Goal: Task Accomplishment & Management: Use online tool/utility

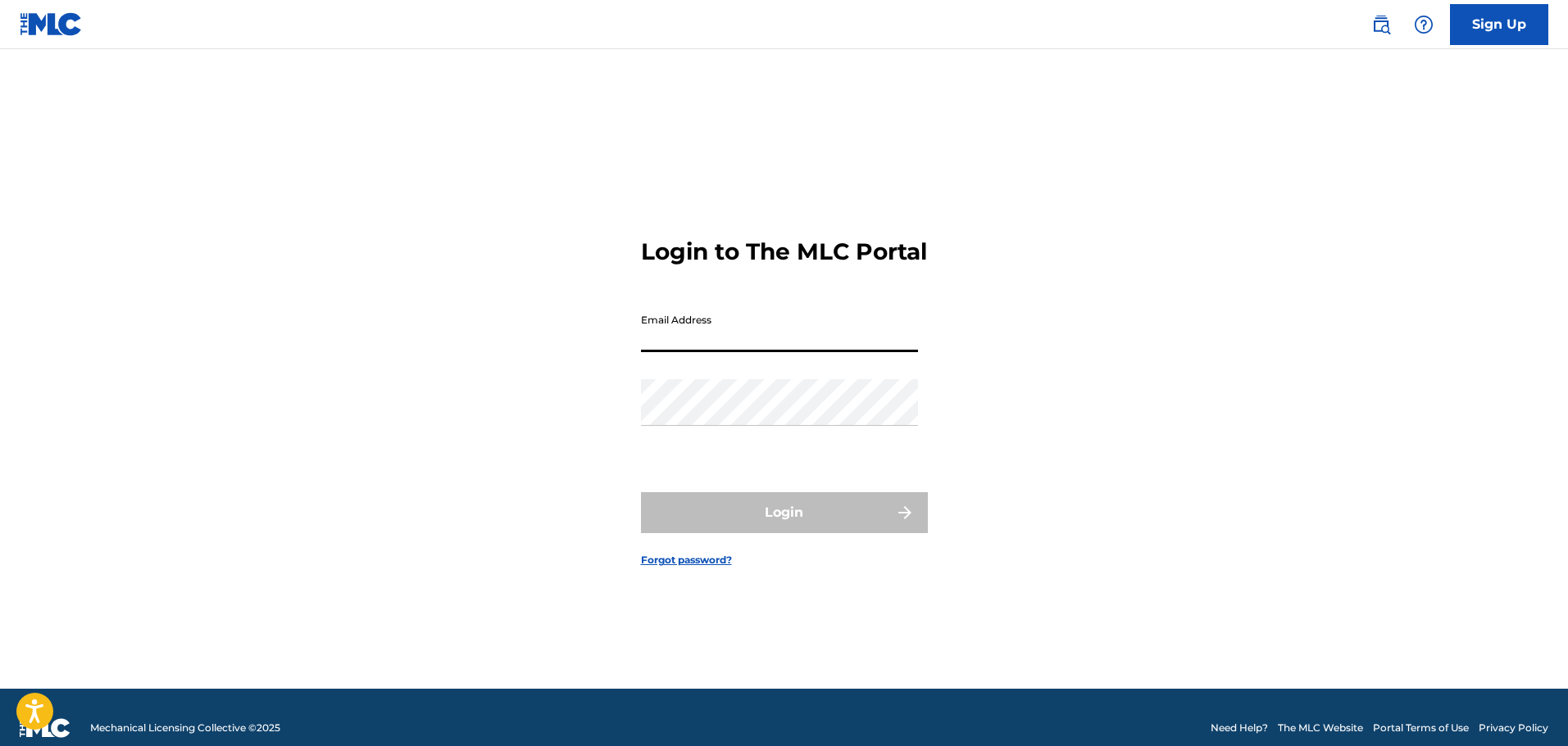
click at [764, 353] on input "Email Address" at bounding box center [779, 329] width 277 height 47
type input "[EMAIL_ADDRESS][DOMAIN_NAME]"
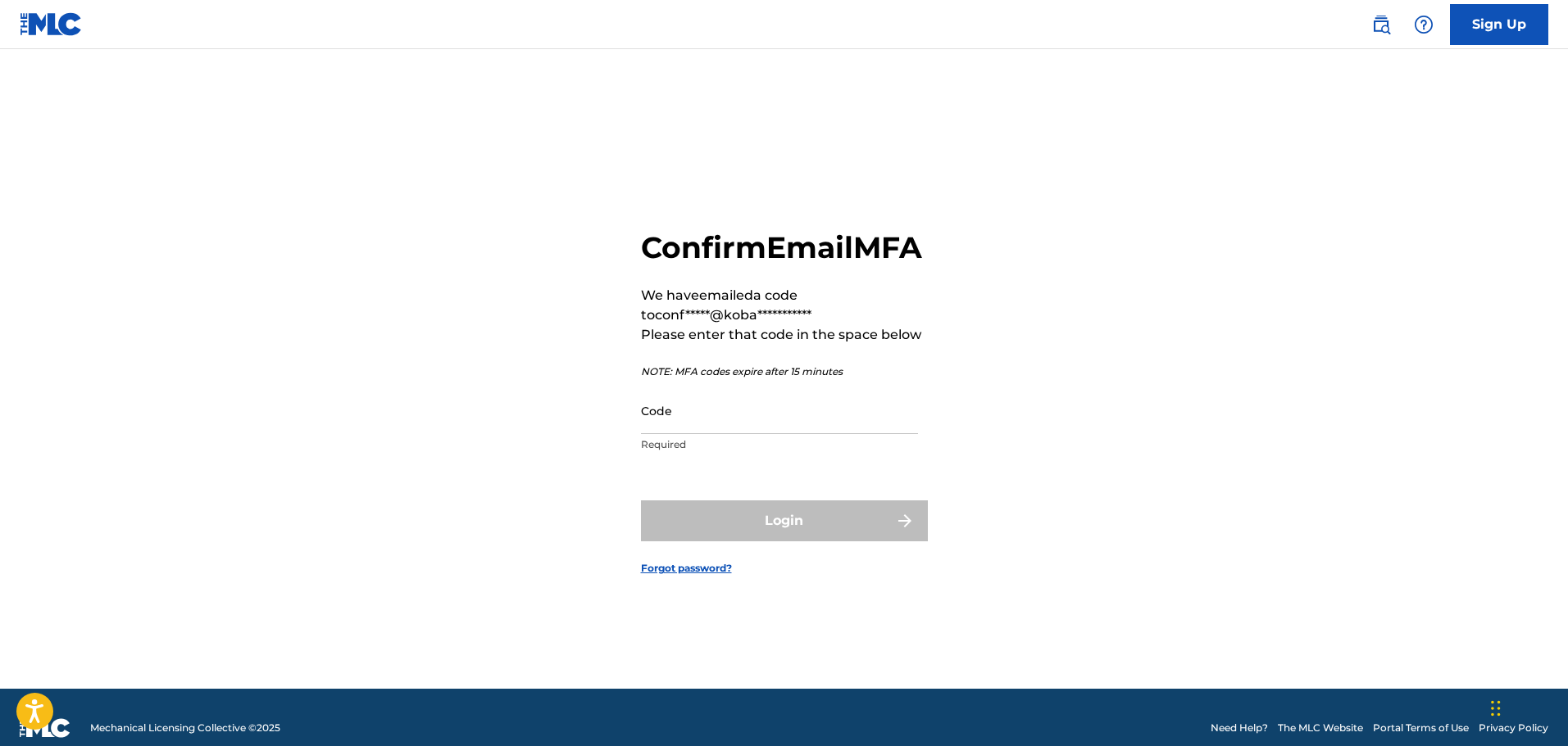
click at [729, 434] on input "Code" at bounding box center [779, 411] width 277 height 47
paste input "905207"
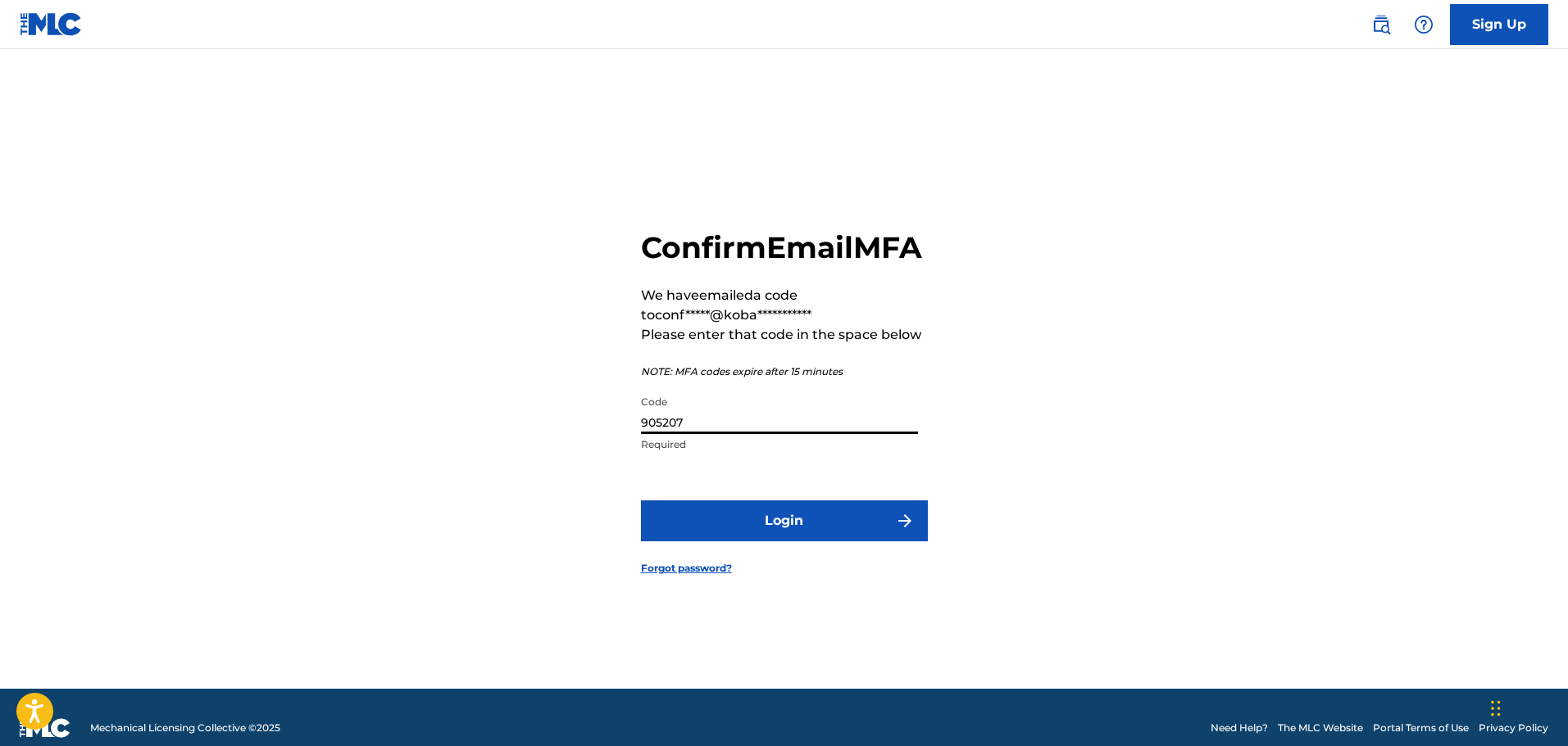
type input "905207"
click at [878, 521] on button "Login" at bounding box center [784, 521] width 287 height 41
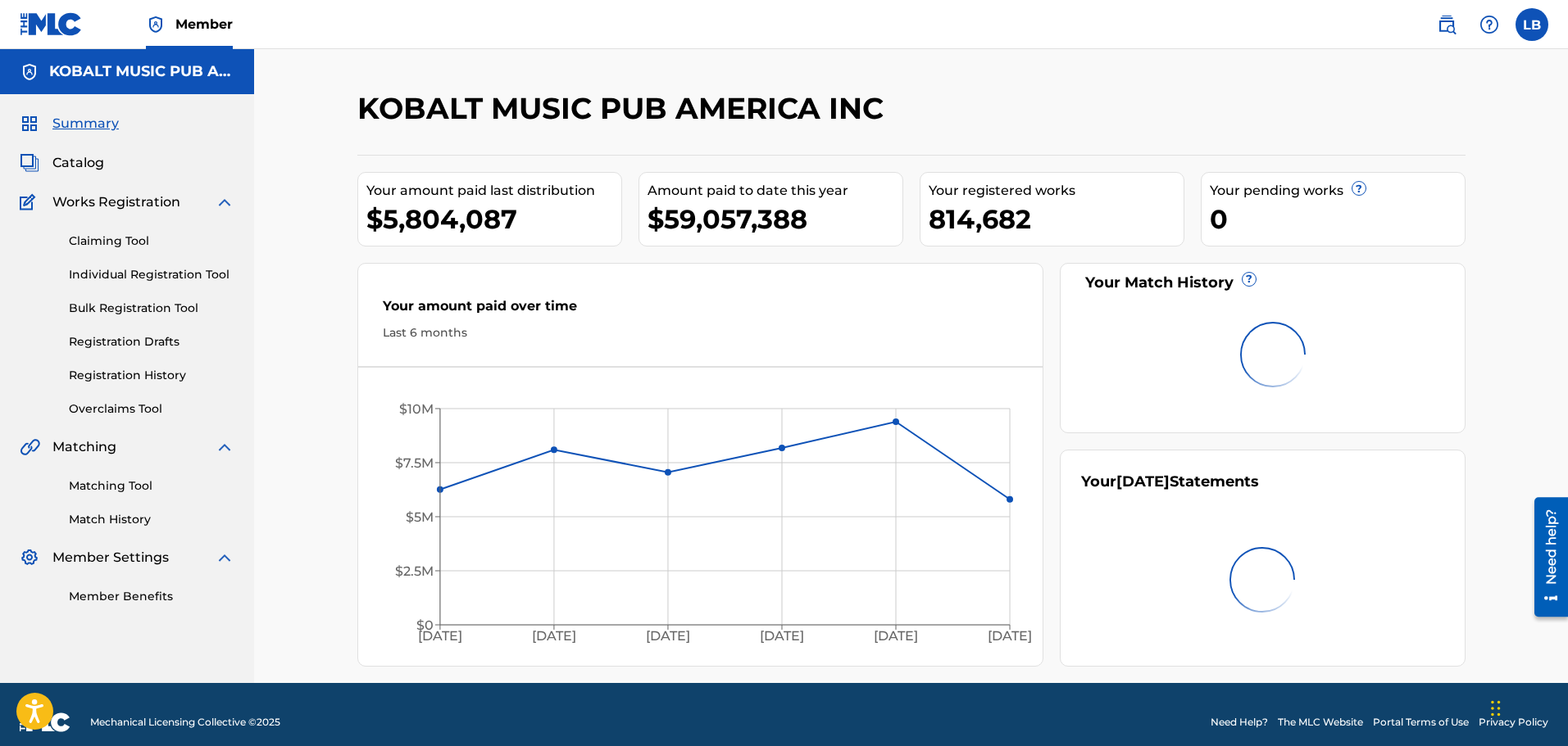
click at [139, 410] on link "Overclaims Tool" at bounding box center [151, 409] width 165 height 17
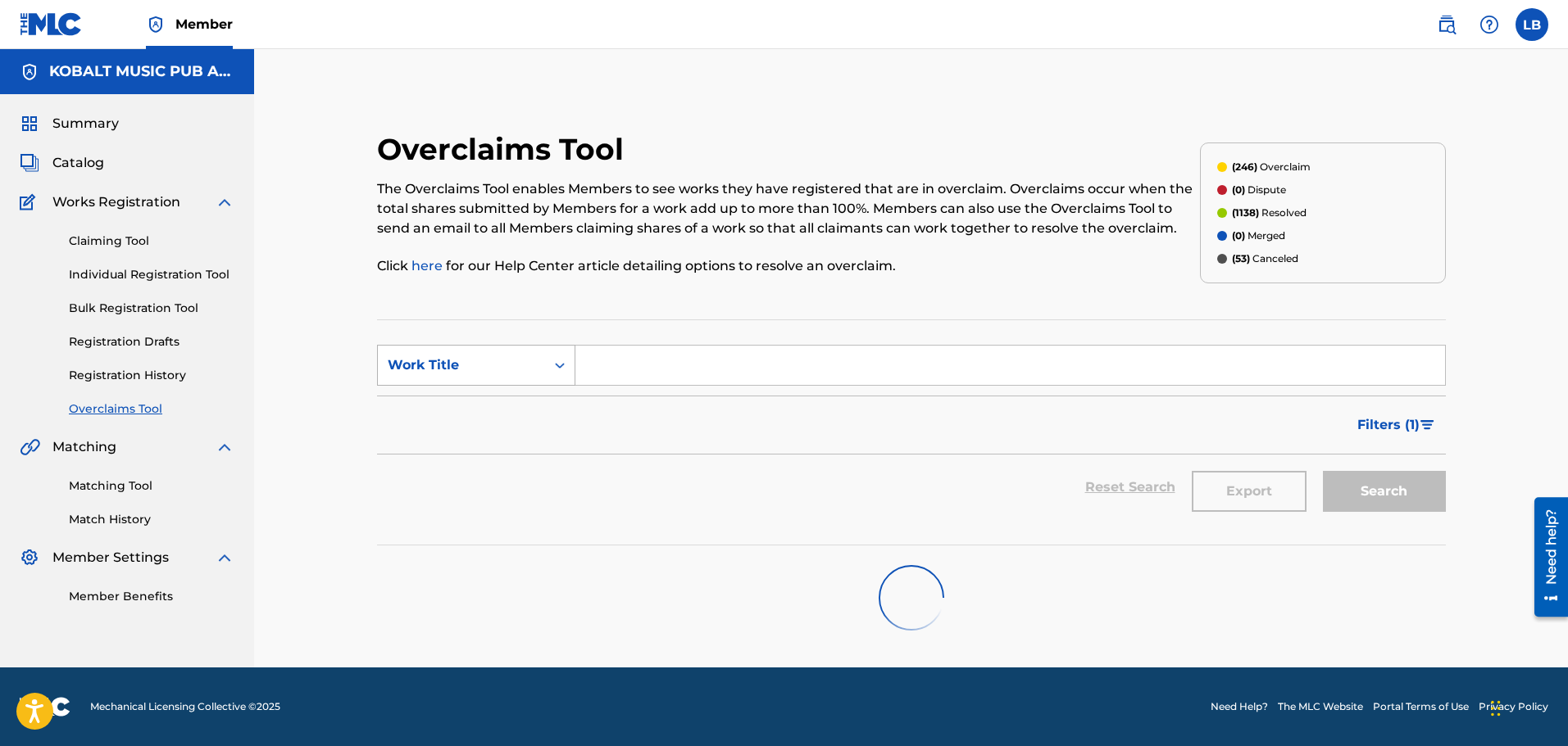
click at [489, 377] on div "Work Title" at bounding box center [460, 365] width 167 height 31
click at [472, 430] on div "Overclaim ID" at bounding box center [475, 447] width 196 height 41
click at [605, 354] on input "Search Form" at bounding box center [1010, 366] width 870 height 40
paste input "25142"
type input "25142"
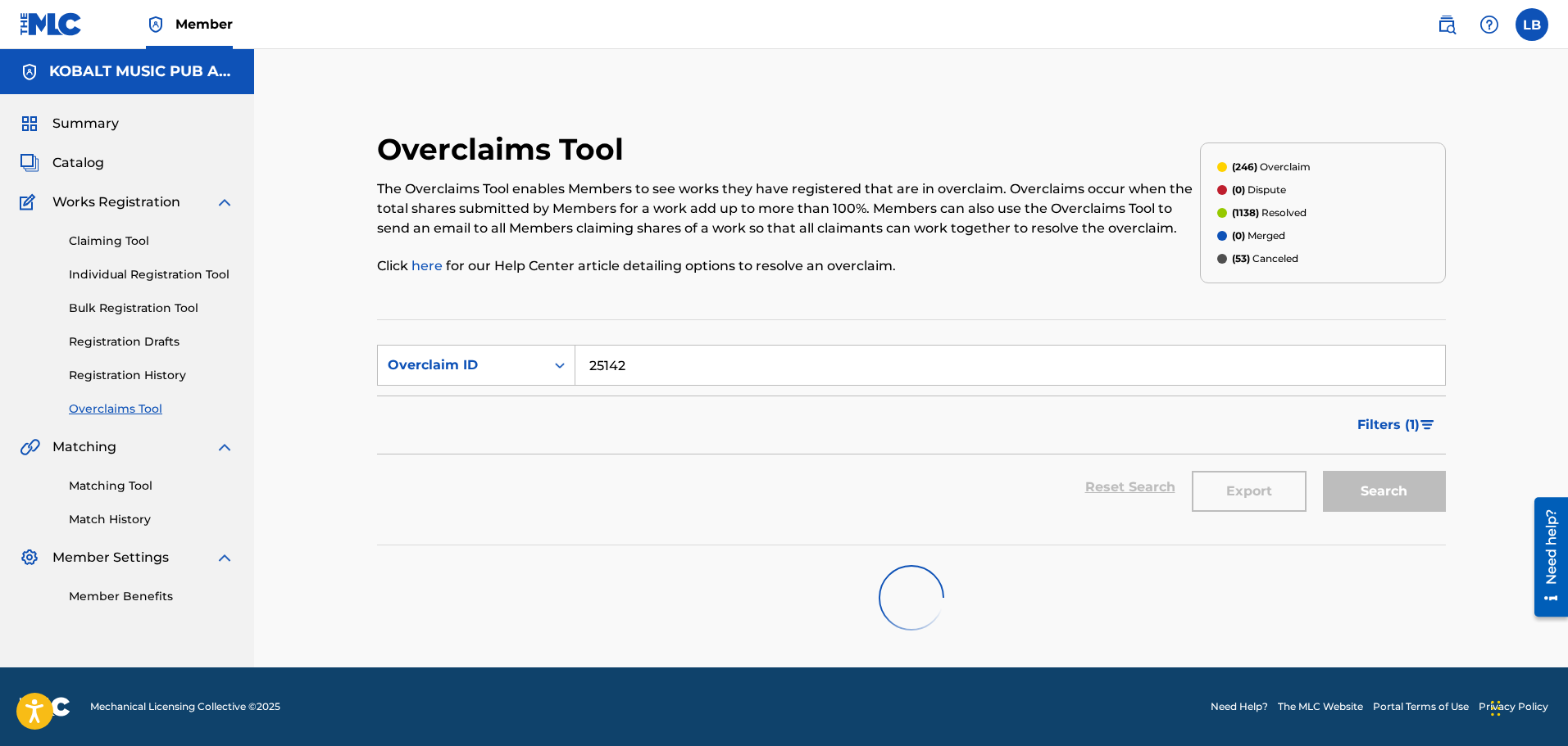
click at [641, 313] on div "Overclaims Tool The Overclaims Tool enables Members to see works they have regi…" at bounding box center [911, 390] width 1108 height 520
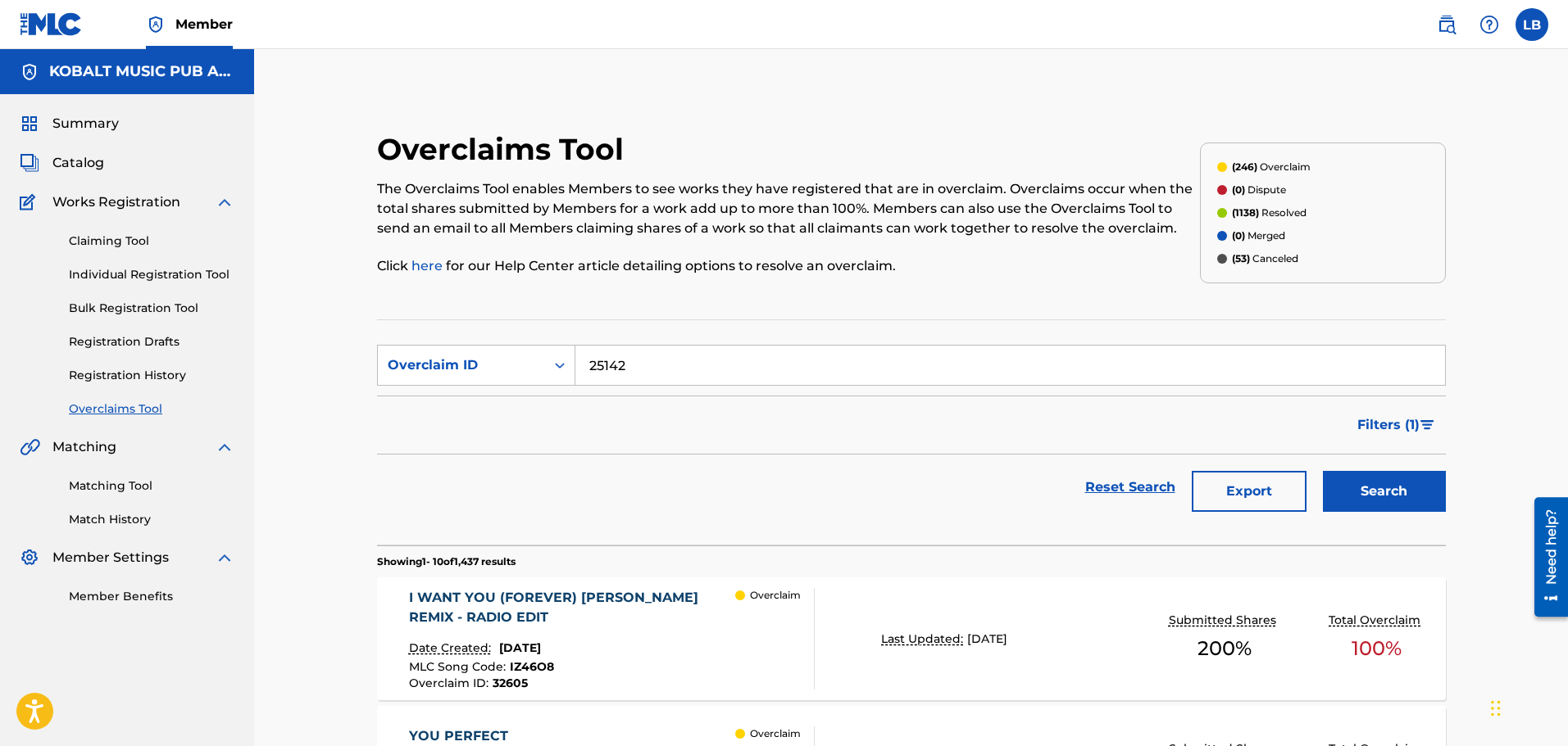
click at [678, 356] on input "25142" at bounding box center [1010, 366] width 870 height 40
click at [1361, 505] on button "Search" at bounding box center [1384, 491] width 123 height 41
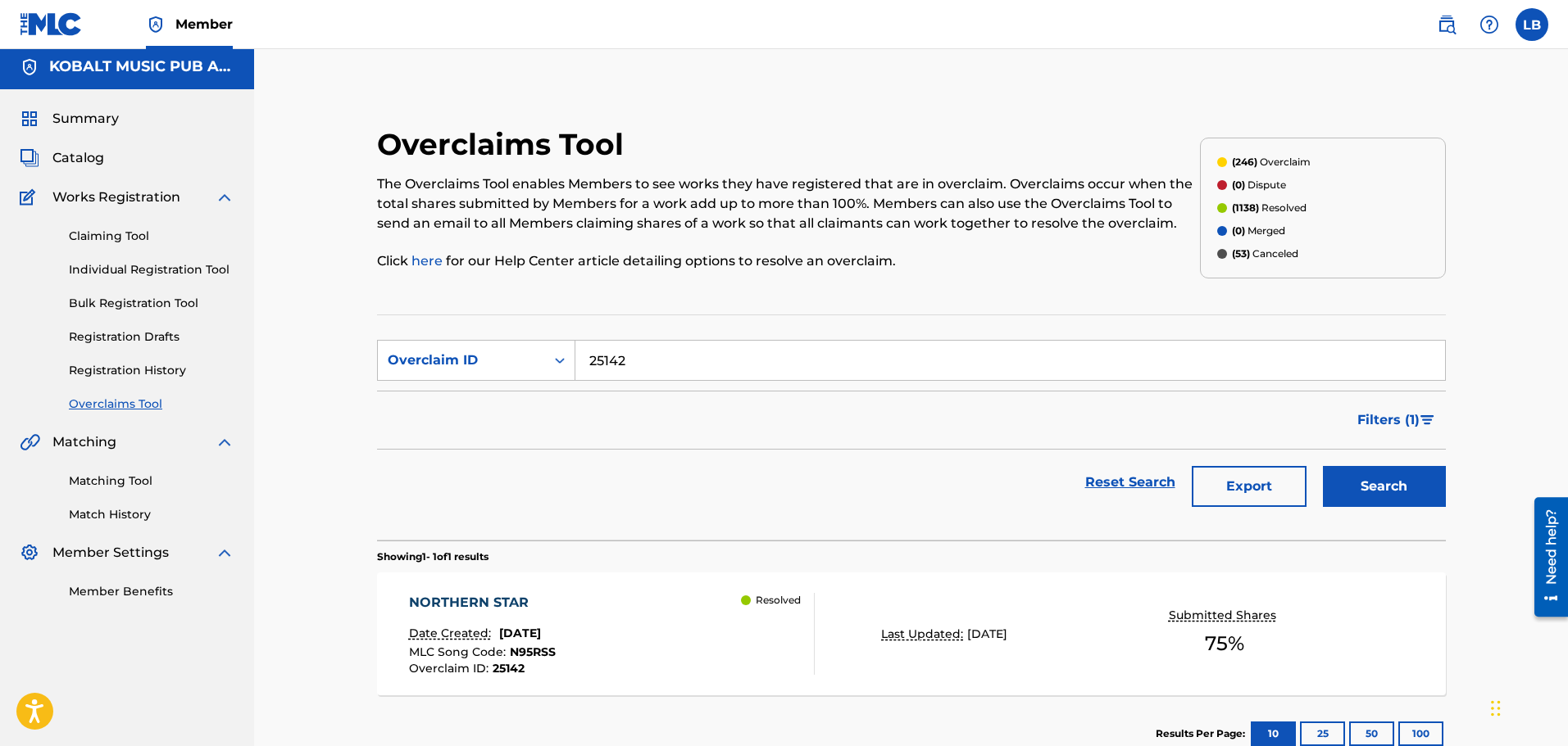
scroll to position [109, 0]
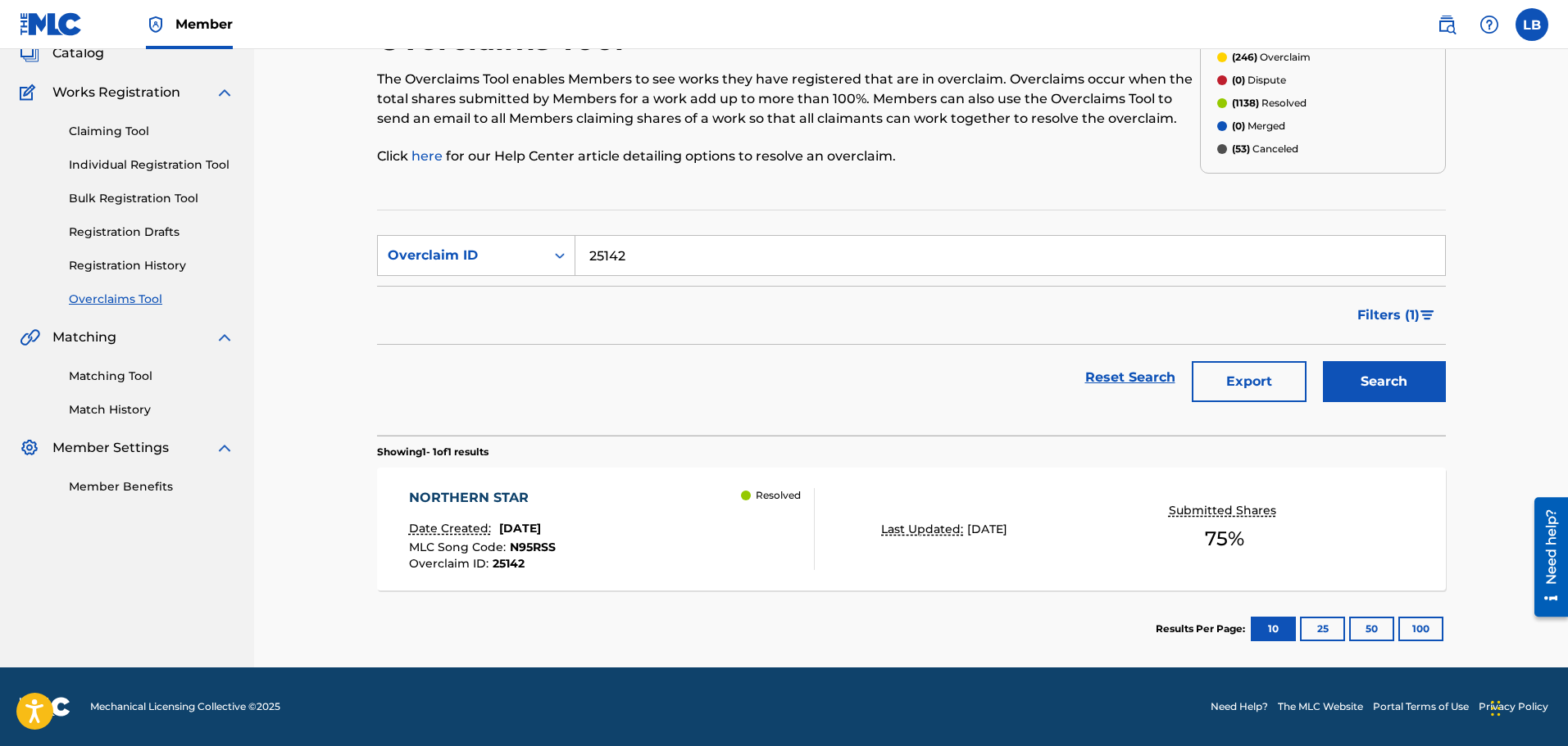
click at [998, 393] on div "Reset Search Export Search" at bounding box center [911, 377] width 1069 height 65
